Goal: Find contact information: Find contact information

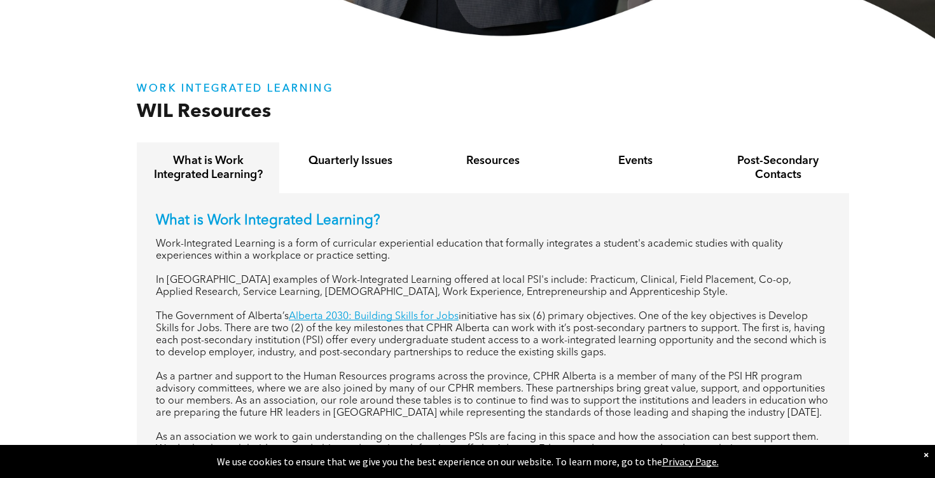
scroll to position [433, 0]
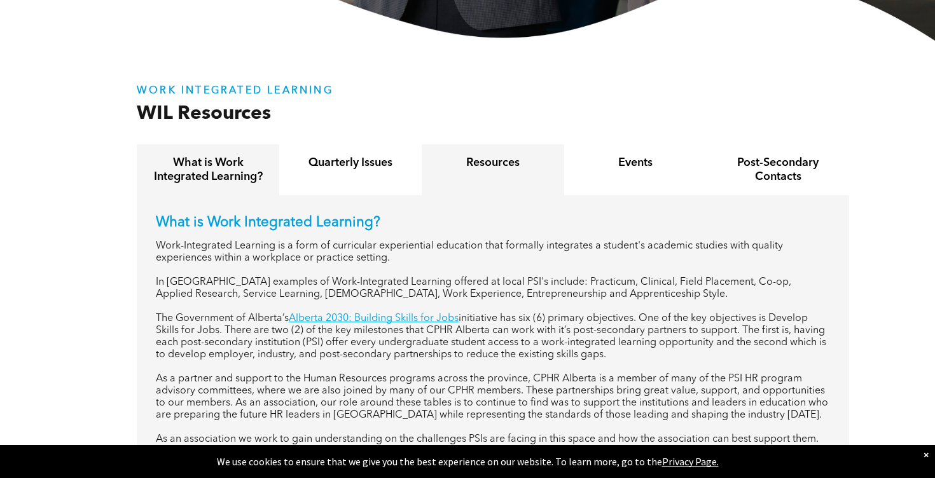
click at [500, 165] on h4 "Resources" at bounding box center [493, 163] width 120 height 14
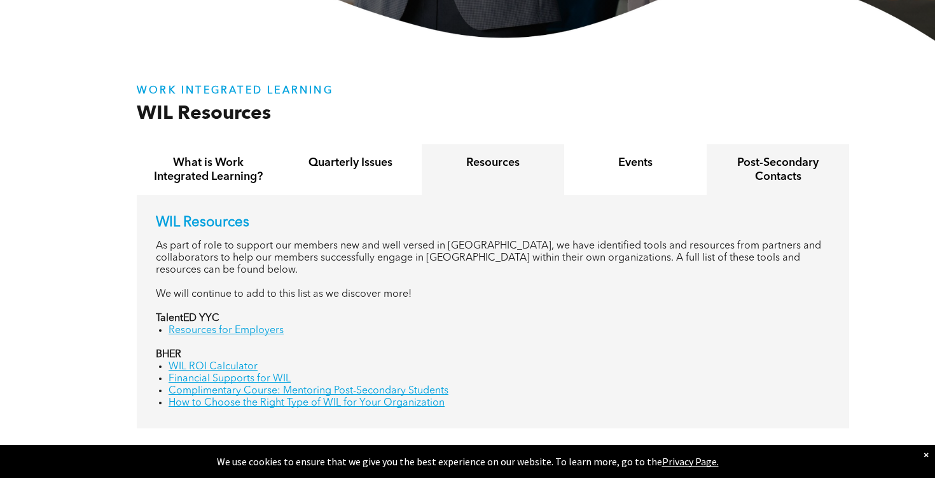
click at [758, 171] on h4 "Post-Secondary Contacts" at bounding box center [778, 170] width 120 height 28
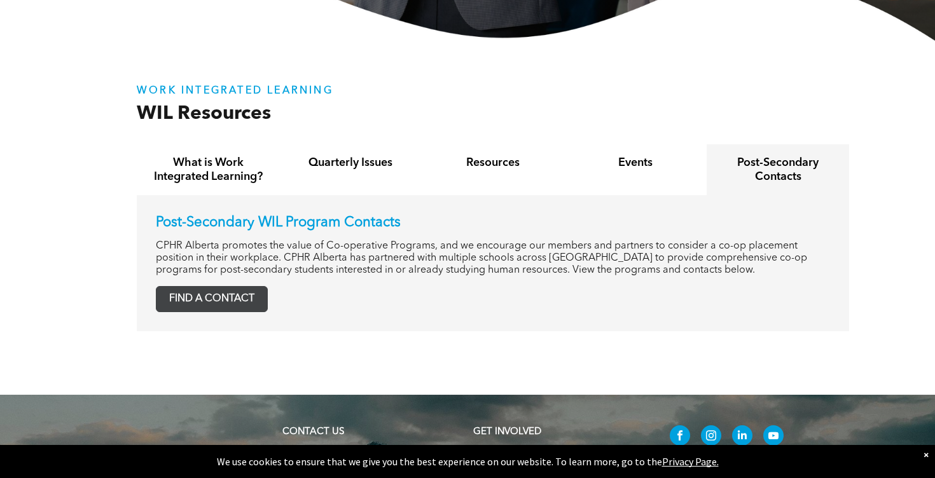
click at [245, 290] on span "FIND A CONTACT" at bounding box center [211, 299] width 111 height 25
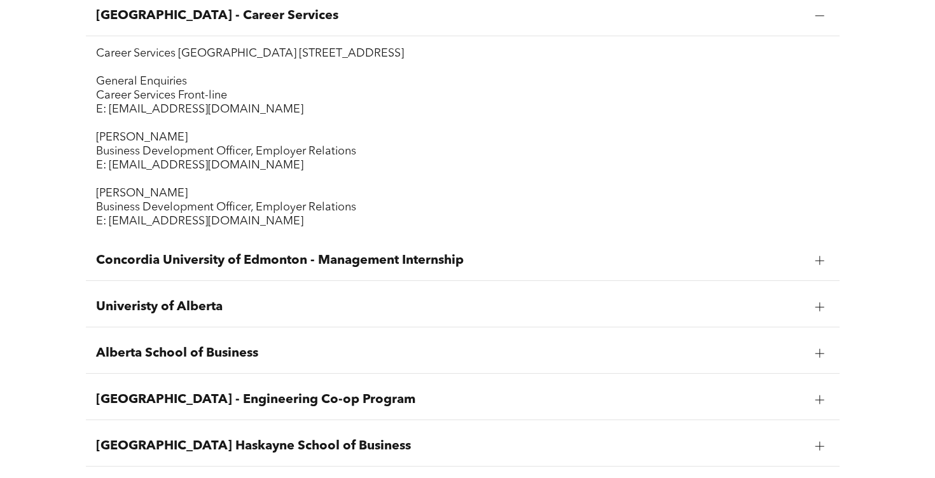
scroll to position [653, 0]
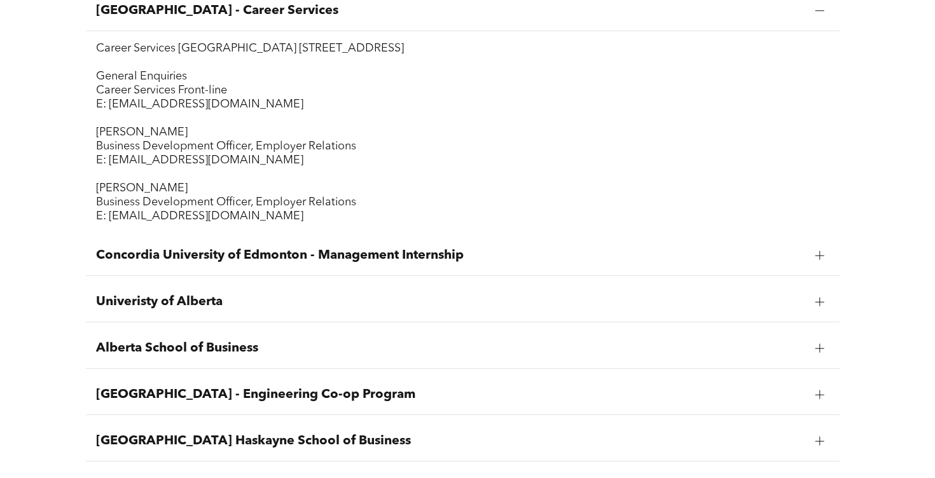
click at [242, 301] on span "Univeristy of Alberta" at bounding box center [450, 301] width 709 height 15
